Goal: Information Seeking & Learning: Learn about a topic

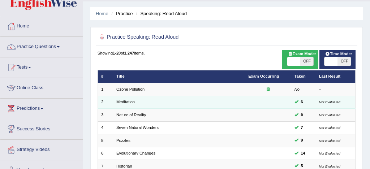
scroll to position [32, 0]
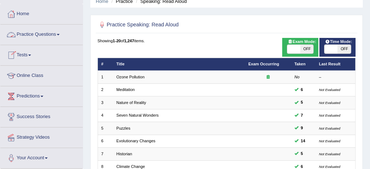
click at [37, 32] on link "Practice Questions" at bounding box center [41, 34] width 82 height 18
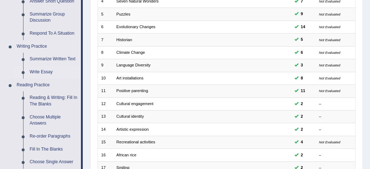
scroll to position [150, 0]
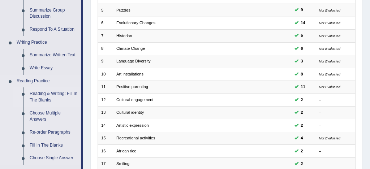
click at [70, 94] on link "Reading & Writing: Fill In The Blanks" at bounding box center [53, 96] width 55 height 19
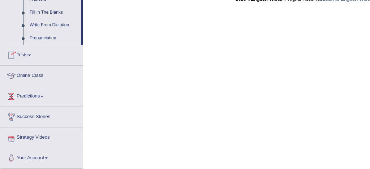
scroll to position [424, 0]
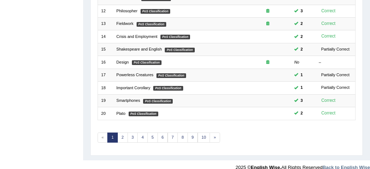
scroll to position [242, 0]
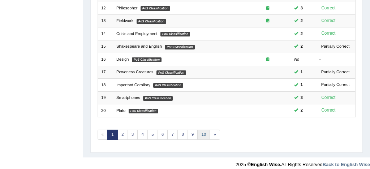
click at [202, 134] on link "10" at bounding box center [204, 135] width 13 height 10
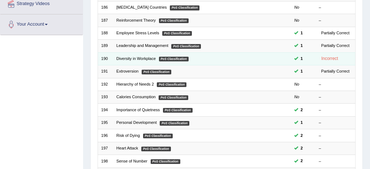
scroll to position [247, 0]
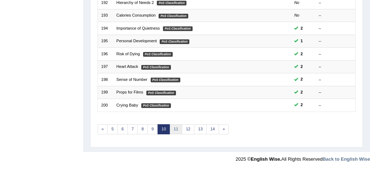
click at [174, 128] on link "11" at bounding box center [176, 129] width 13 height 10
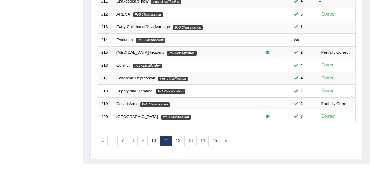
scroll to position [239, 0]
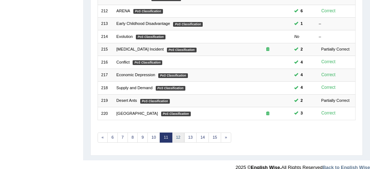
click at [178, 136] on link "12" at bounding box center [178, 138] width 13 height 10
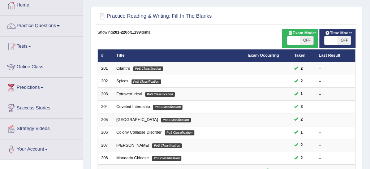
scroll to position [38, 0]
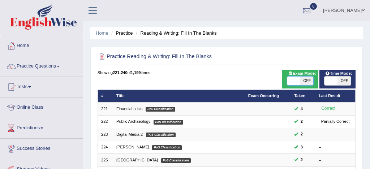
click at [295, 79] on span at bounding box center [293, 81] width 13 height 9
checkbox input "true"
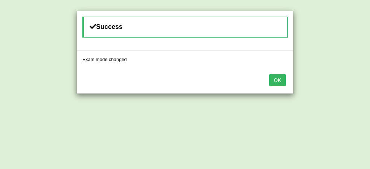
click at [275, 78] on button "OK" at bounding box center [277, 80] width 17 height 12
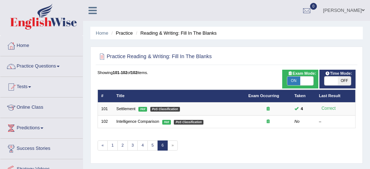
scroll to position [23, 0]
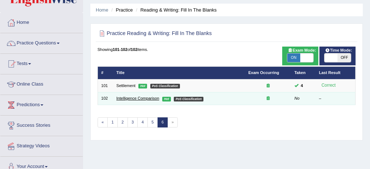
click at [138, 98] on link "Intelligence Comparison" at bounding box center [137, 98] width 43 height 4
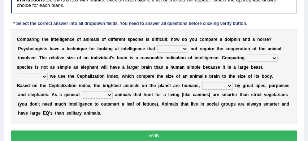
scroll to position [102, 0]
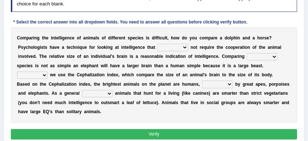
click at [184, 47] on select "can must does shall" at bounding box center [172, 47] width 31 height 7
select select "does"
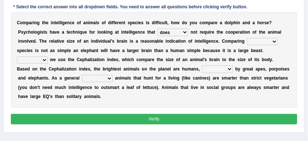
scroll to position [117, 0]
click at [274, 41] on select "Over across with in" at bounding box center [262, 41] width 31 height 7
select select "with"
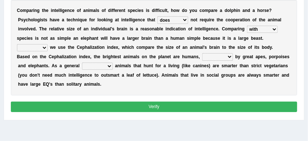
scroll to position [135, 0]
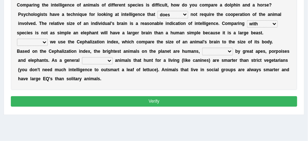
click at [46, 42] on select "Instead Moreover However Actually" at bounding box center [32, 42] width 31 height 7
select select "Moreover"
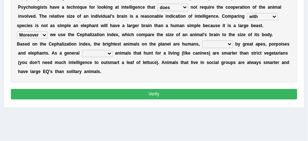
scroll to position [142, 0]
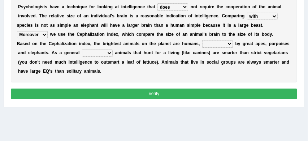
click at [230, 44] on select "followed follows follow following" at bounding box center [217, 43] width 31 height 7
select select "follow"
click at [110, 53] on select "theory way rule model" at bounding box center [97, 52] width 31 height 7
select select "way"
click at [141, 92] on button "Verify" at bounding box center [154, 93] width 287 height 10
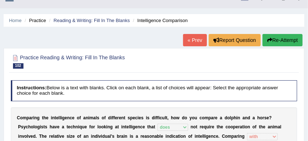
scroll to position [0, 0]
